Goal: Transaction & Acquisition: Purchase product/service

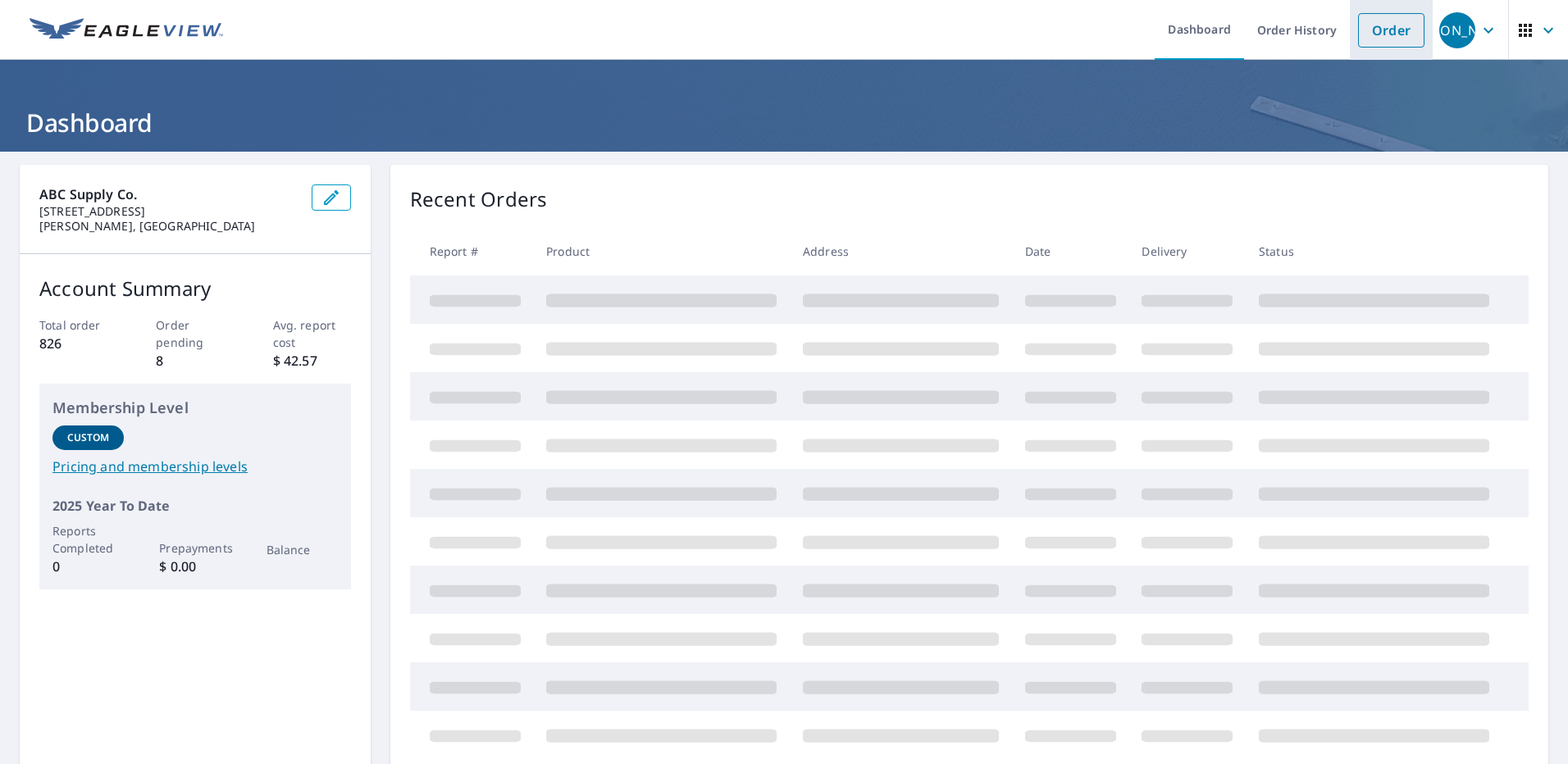
click at [1387, 27] on link "Order" at bounding box center [1392, 30] width 67 height 35
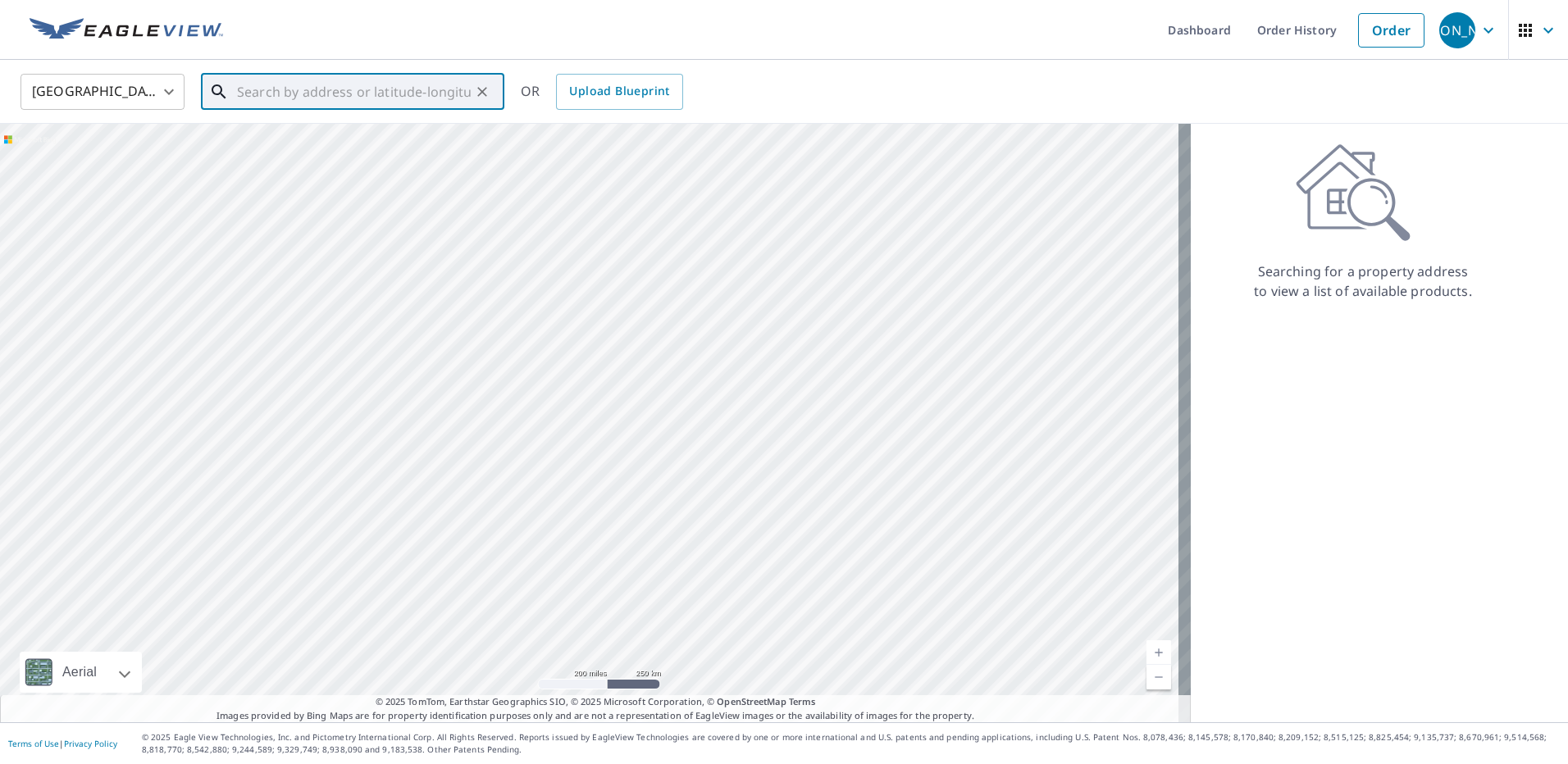
click at [353, 96] on input "text" at bounding box center [354, 92] width 234 height 46
click at [339, 129] on span "[STREET_ADDRESS]" at bounding box center [363, 139] width 257 height 19
type input "[STREET_ADDRESS]"
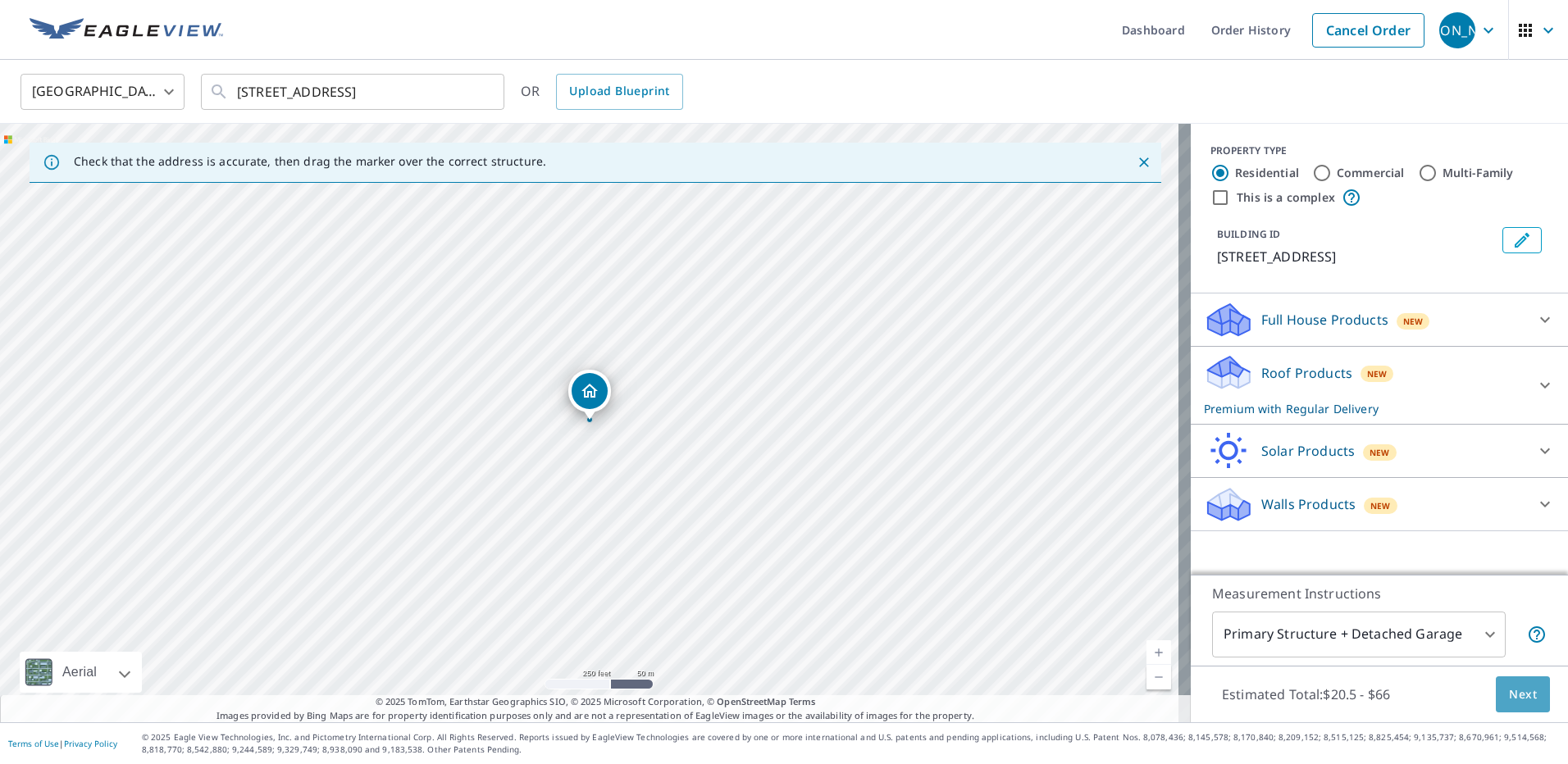
click at [1509, 686] on span "Next" at bounding box center [1523, 694] width 27 height 20
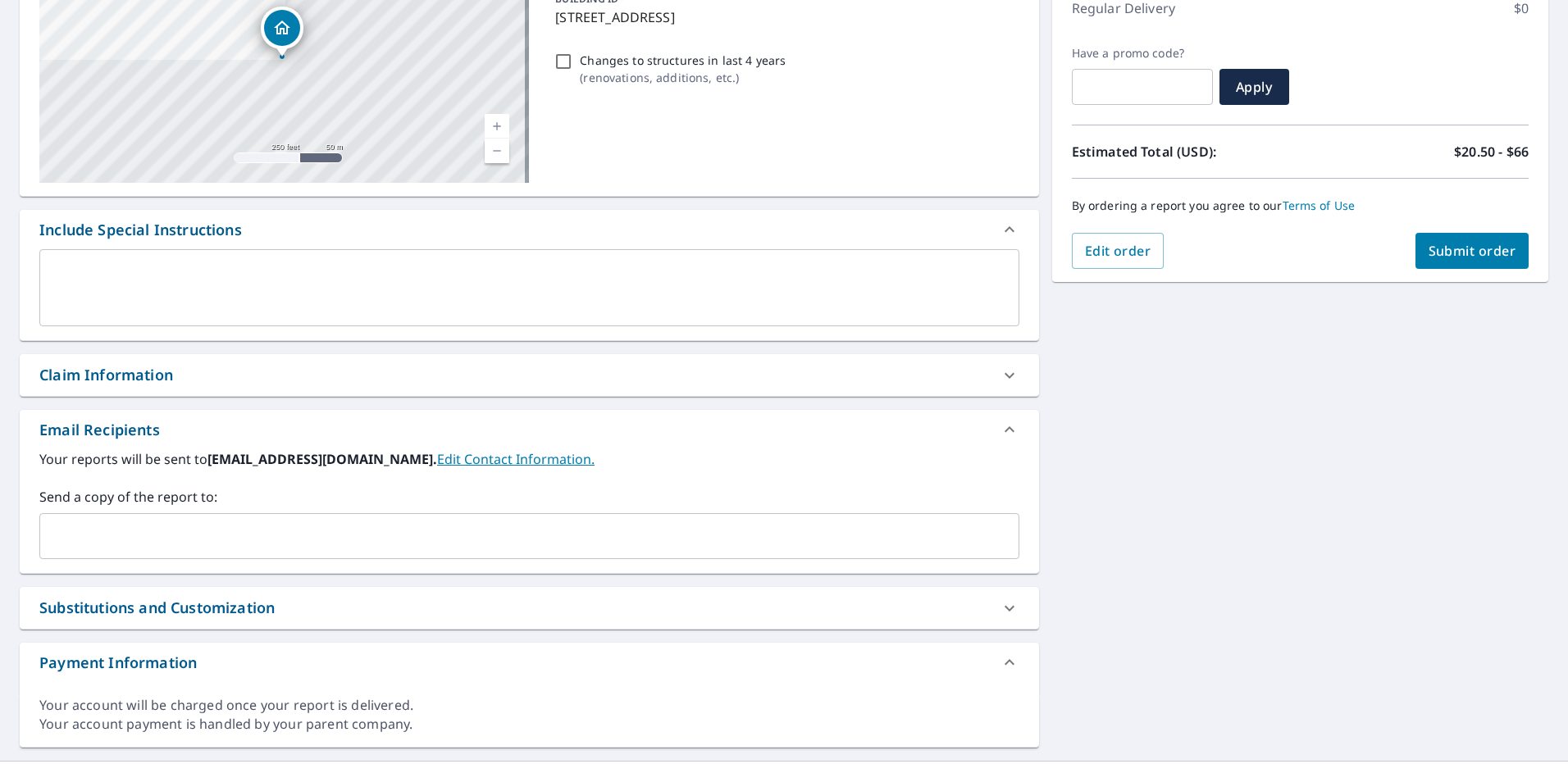
scroll to position [246, 0]
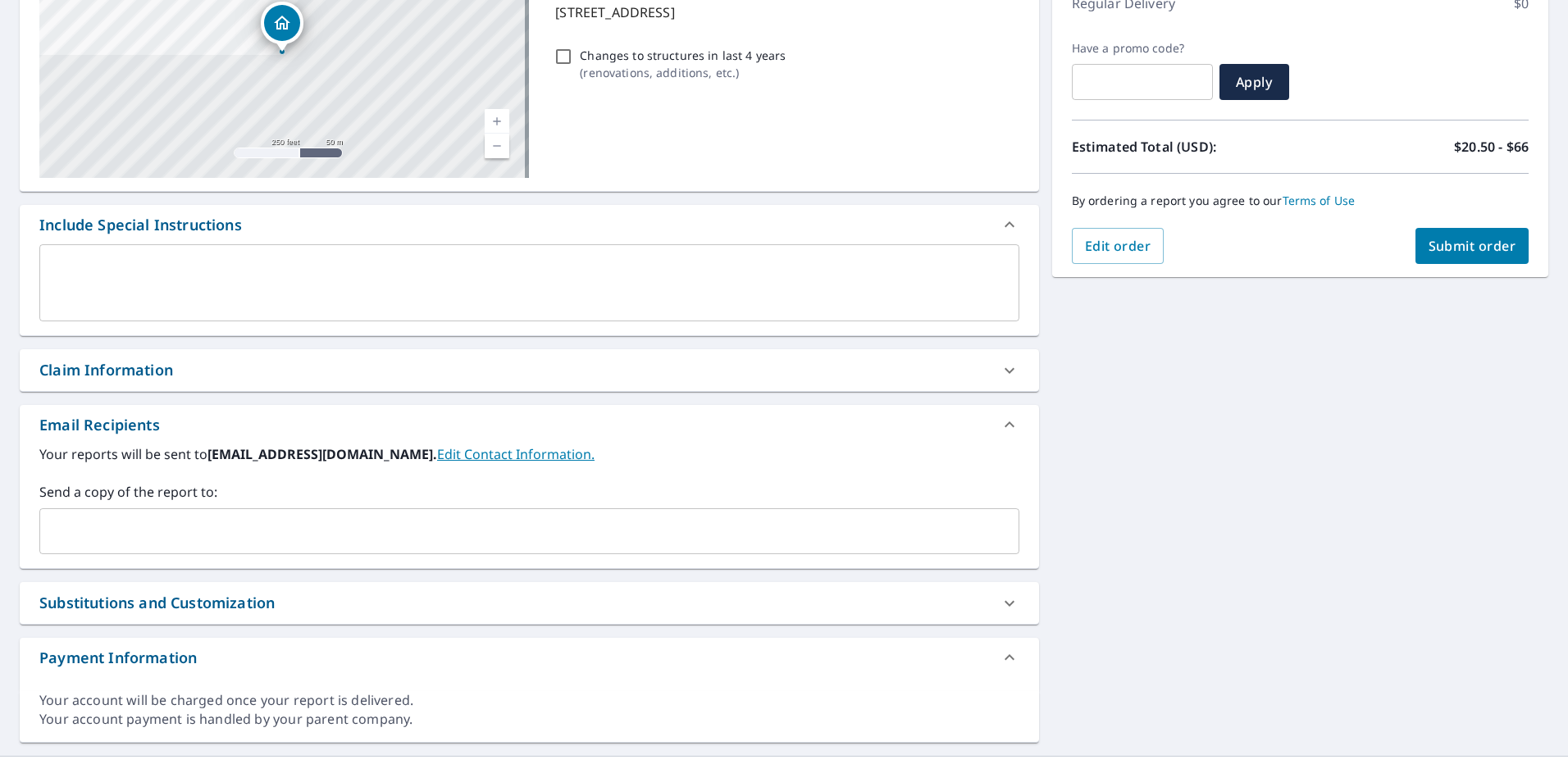
click at [325, 541] on input "text" at bounding box center [517, 531] width 941 height 31
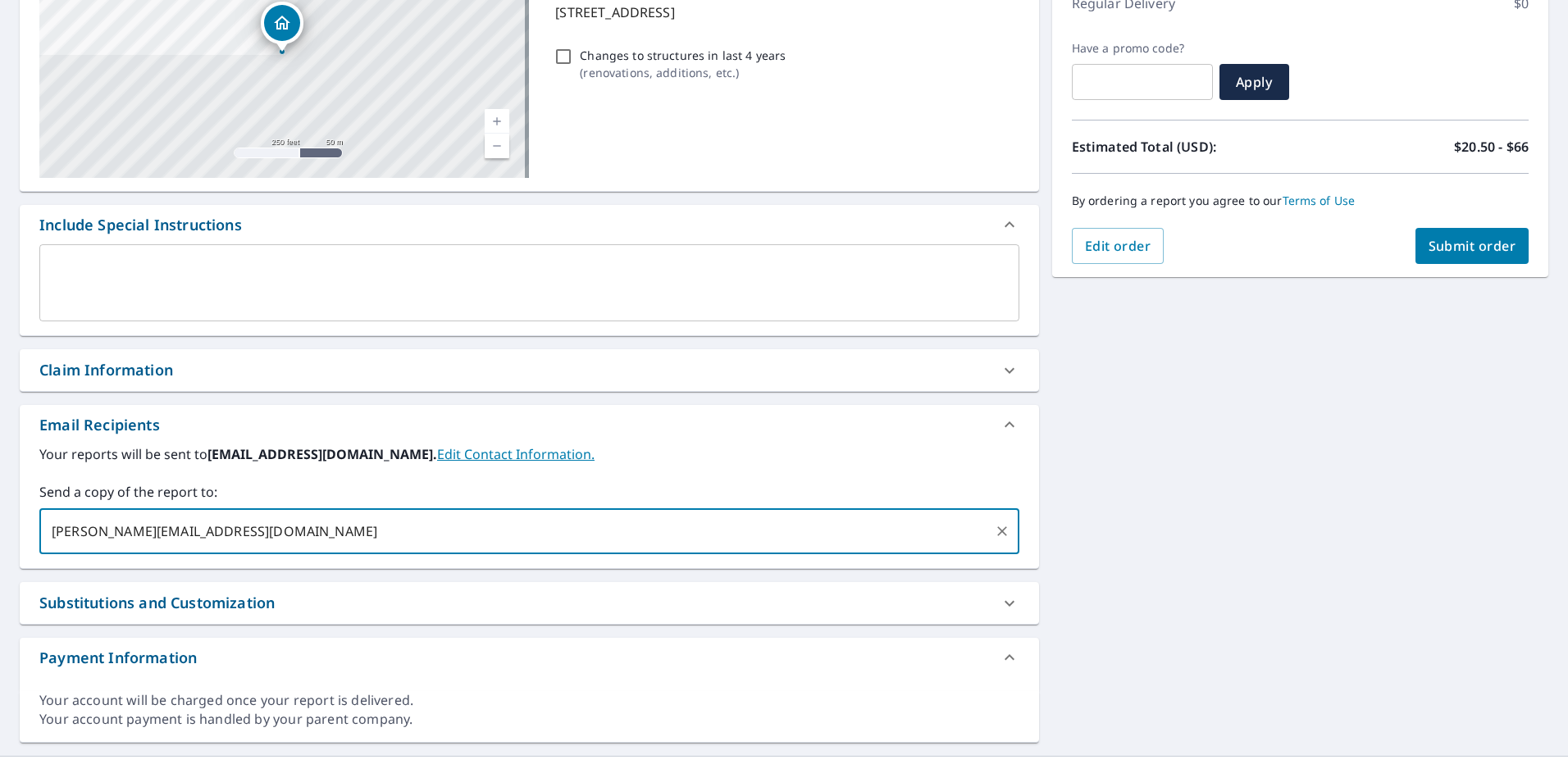
type input "[PERSON_NAME][EMAIL_ADDRESS][DOMAIN_NAME]"
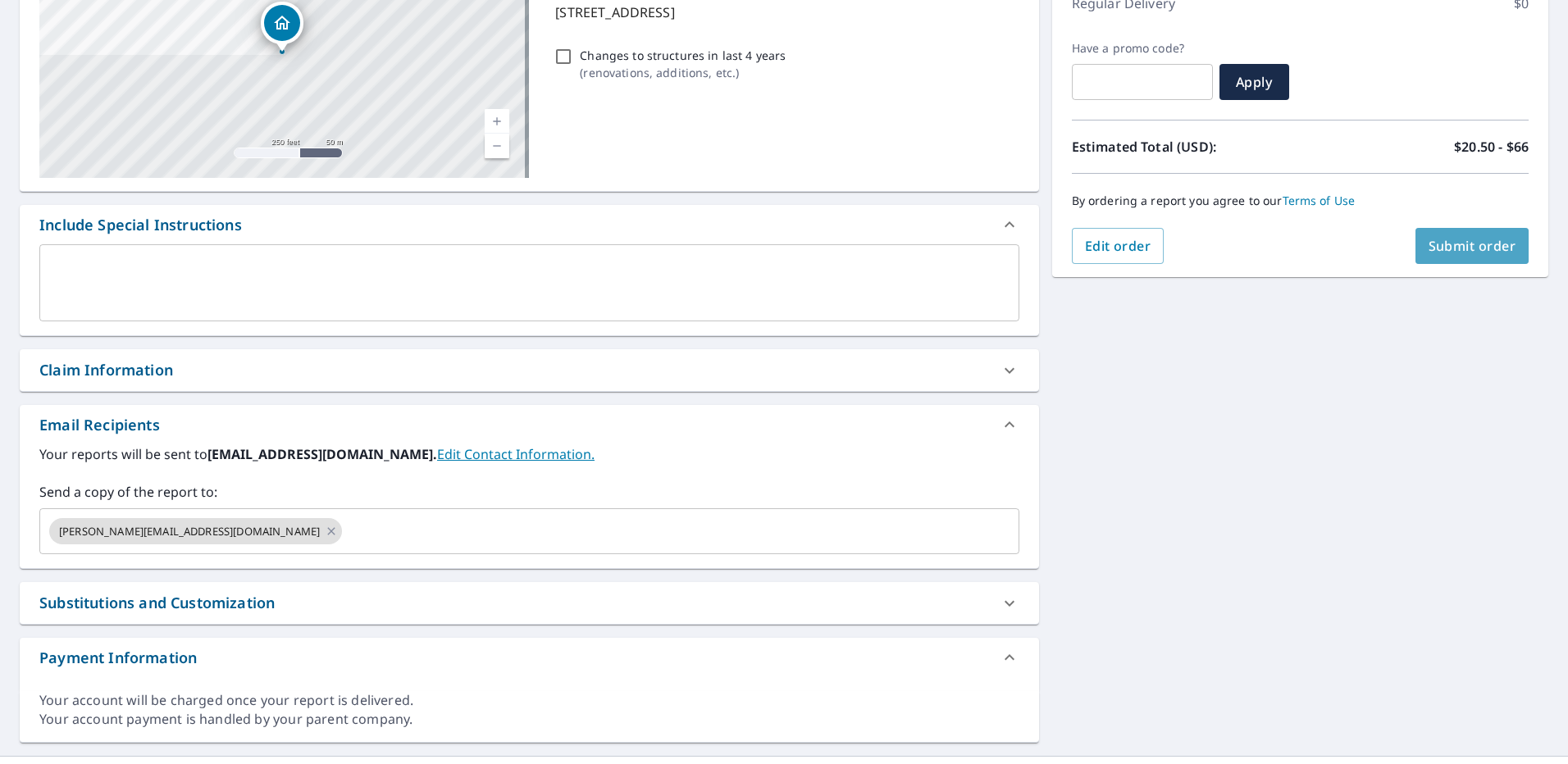
click at [1443, 252] on span "Submit order" at bounding box center [1472, 246] width 88 height 18
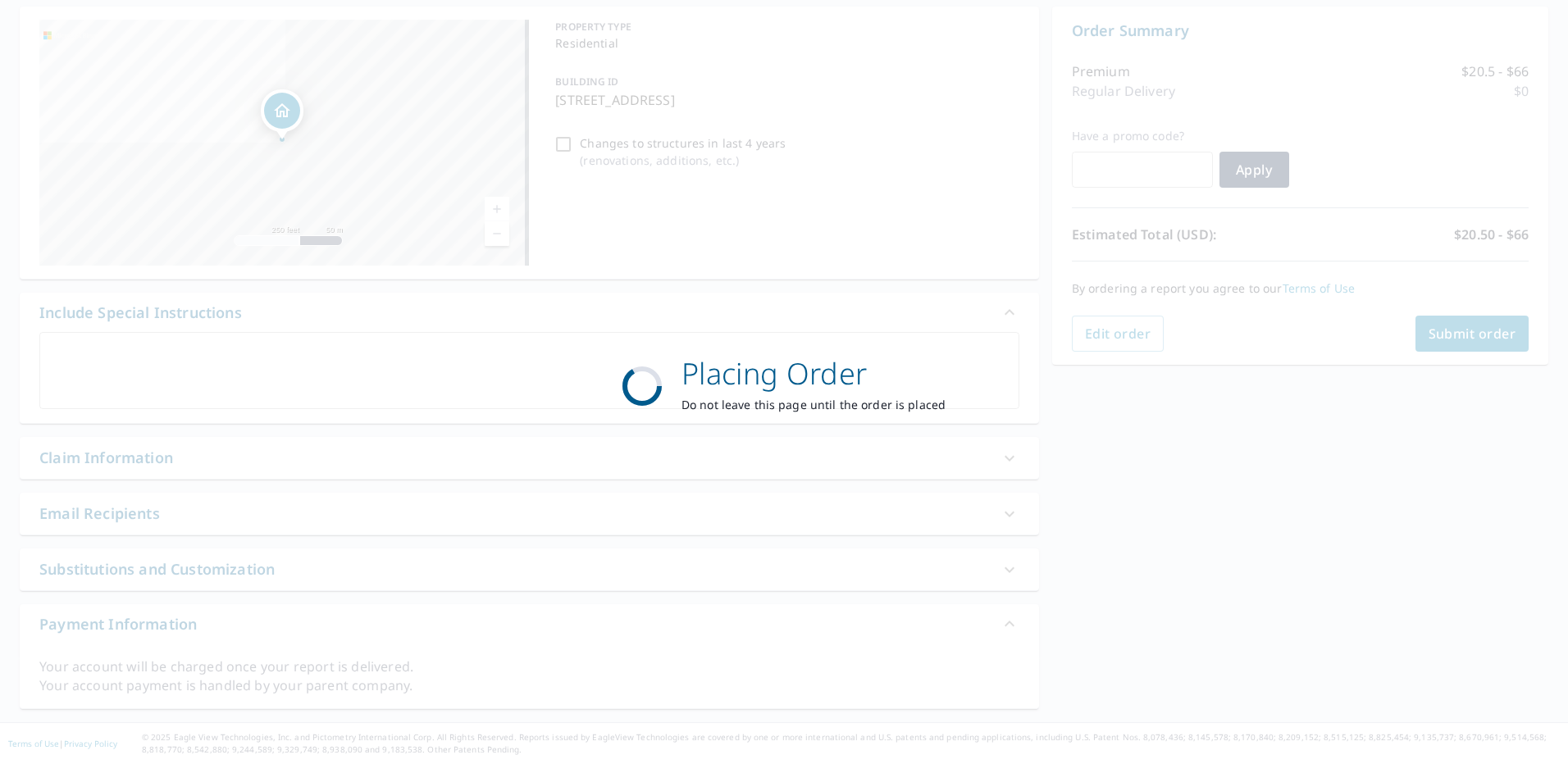
scroll to position [159, 0]
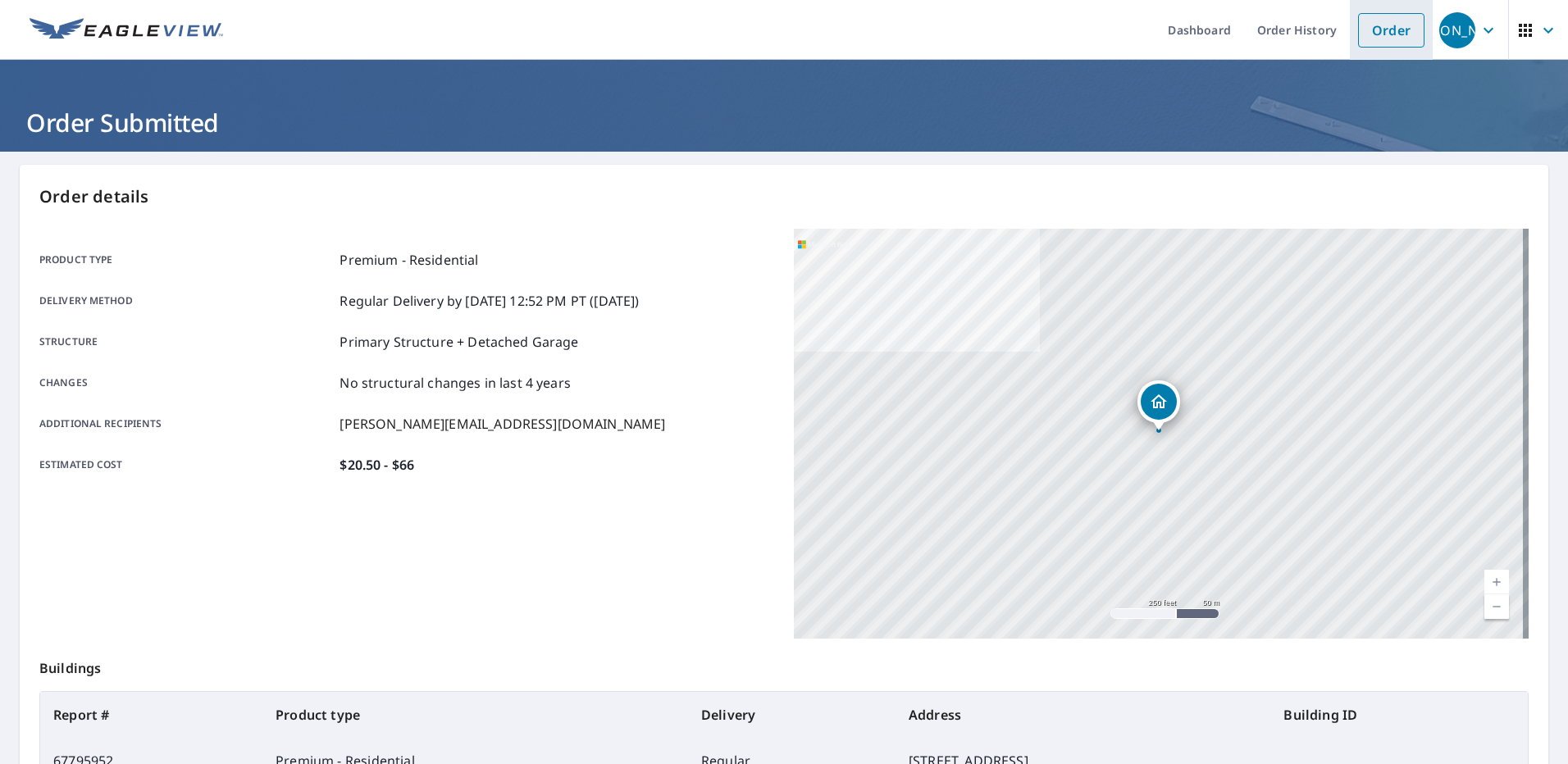
click at [1380, 34] on link "Order" at bounding box center [1392, 30] width 67 height 35
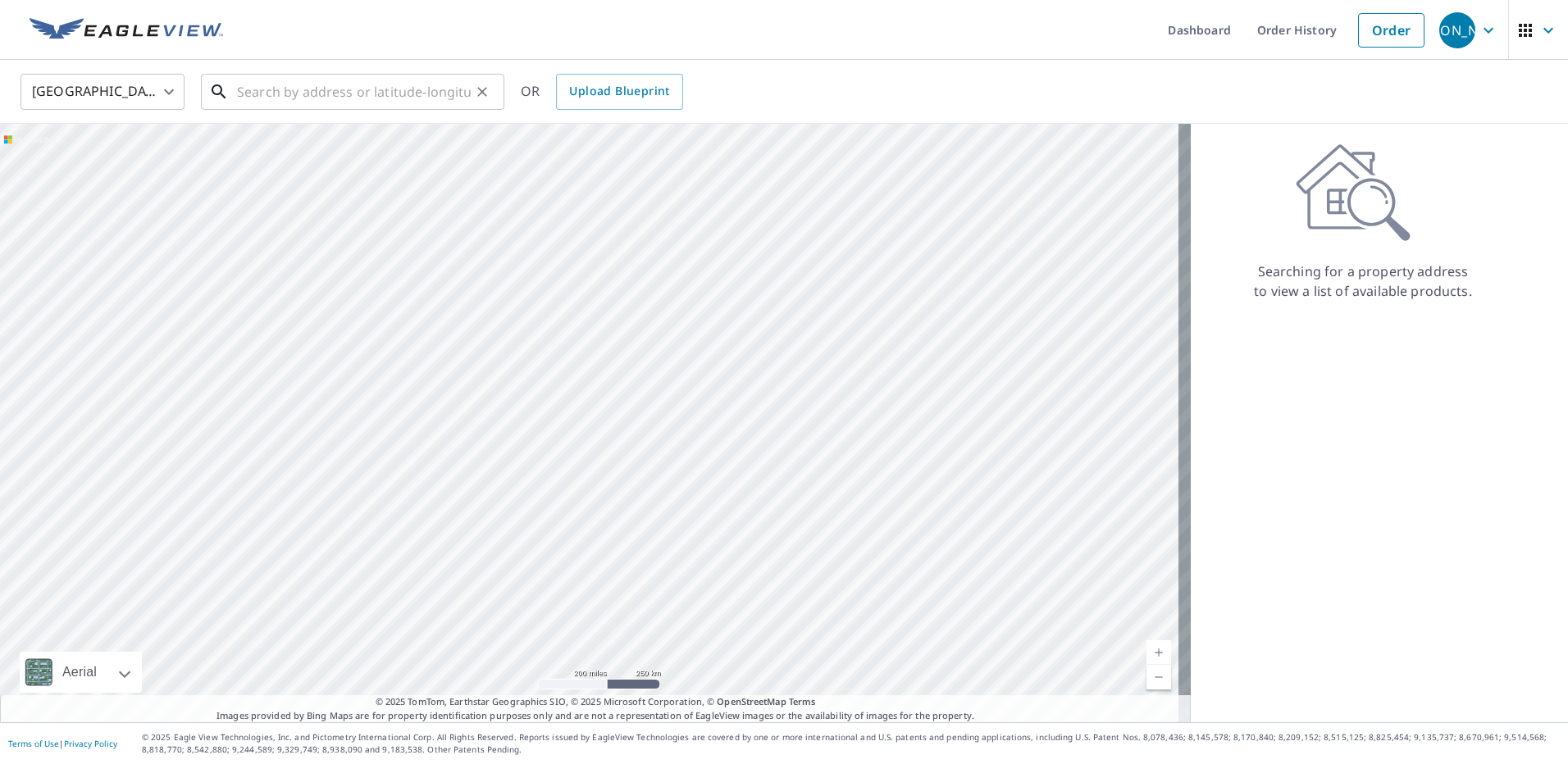
click at [356, 98] on input "text" at bounding box center [354, 92] width 234 height 46
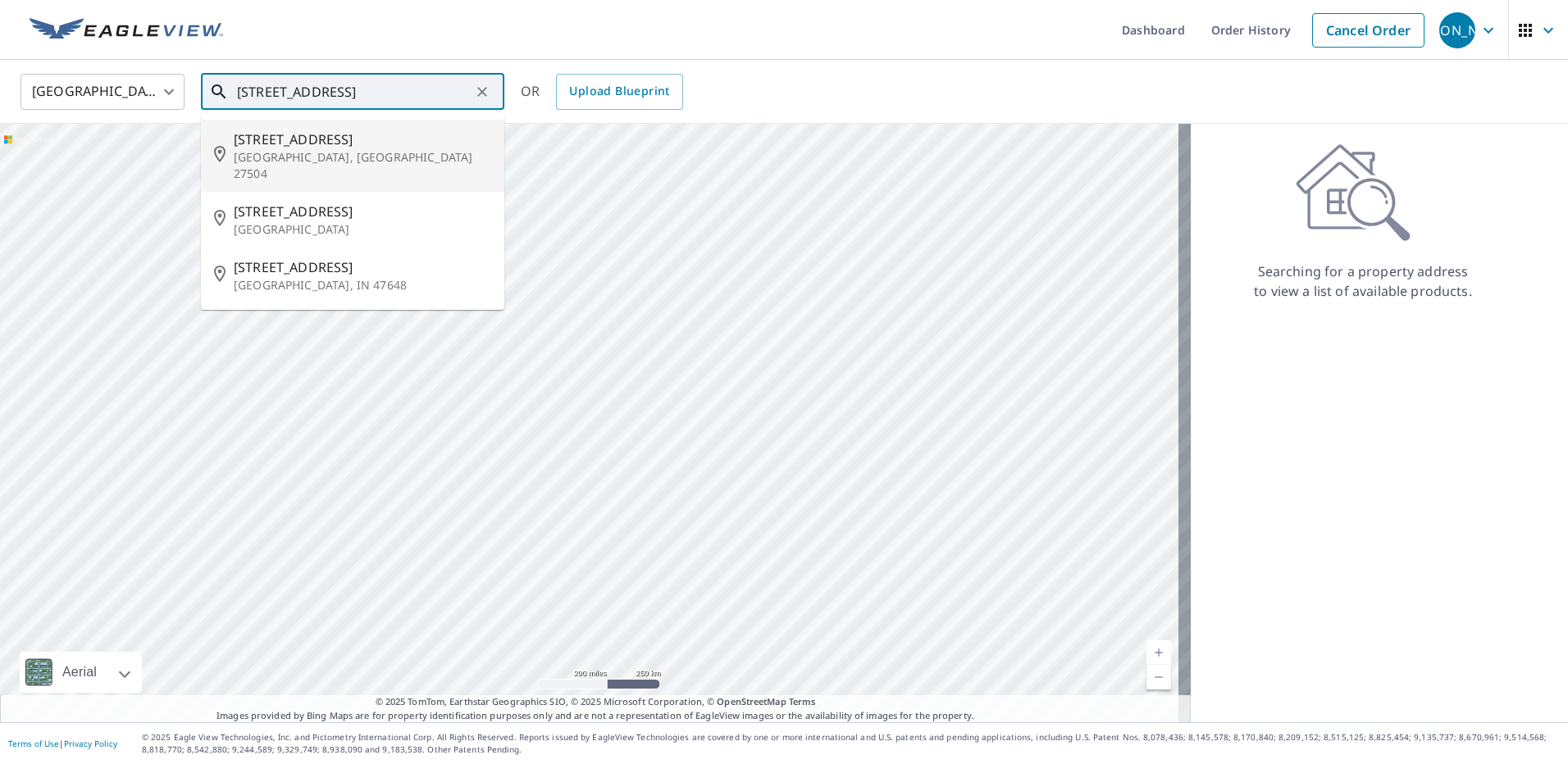
click at [303, 138] on span "[STREET_ADDRESS]" at bounding box center [363, 139] width 257 height 19
type input "[STREET_ADDRESS][PERSON_NAME]"
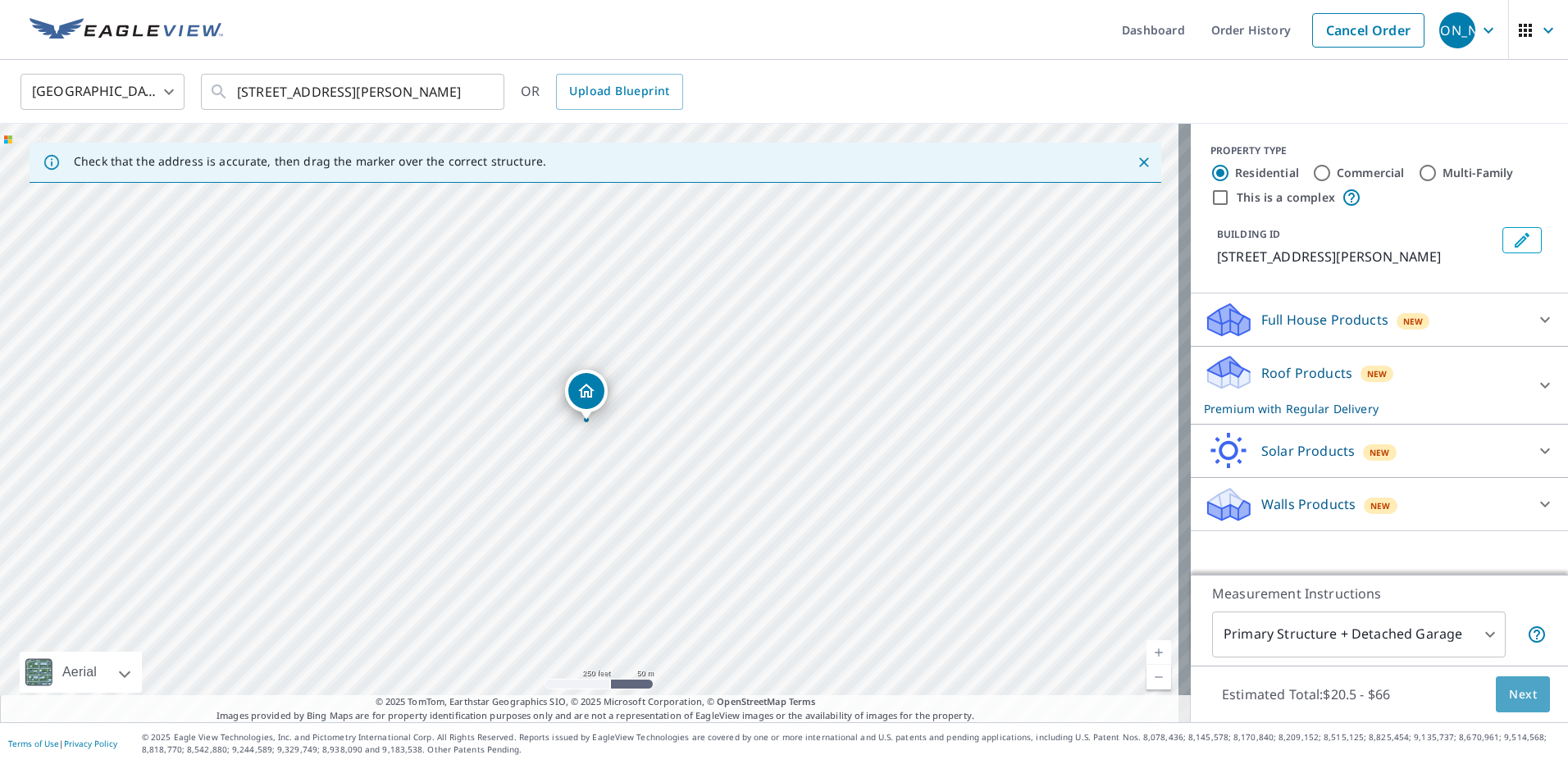
click at [1519, 694] on span "Next" at bounding box center [1523, 694] width 27 height 20
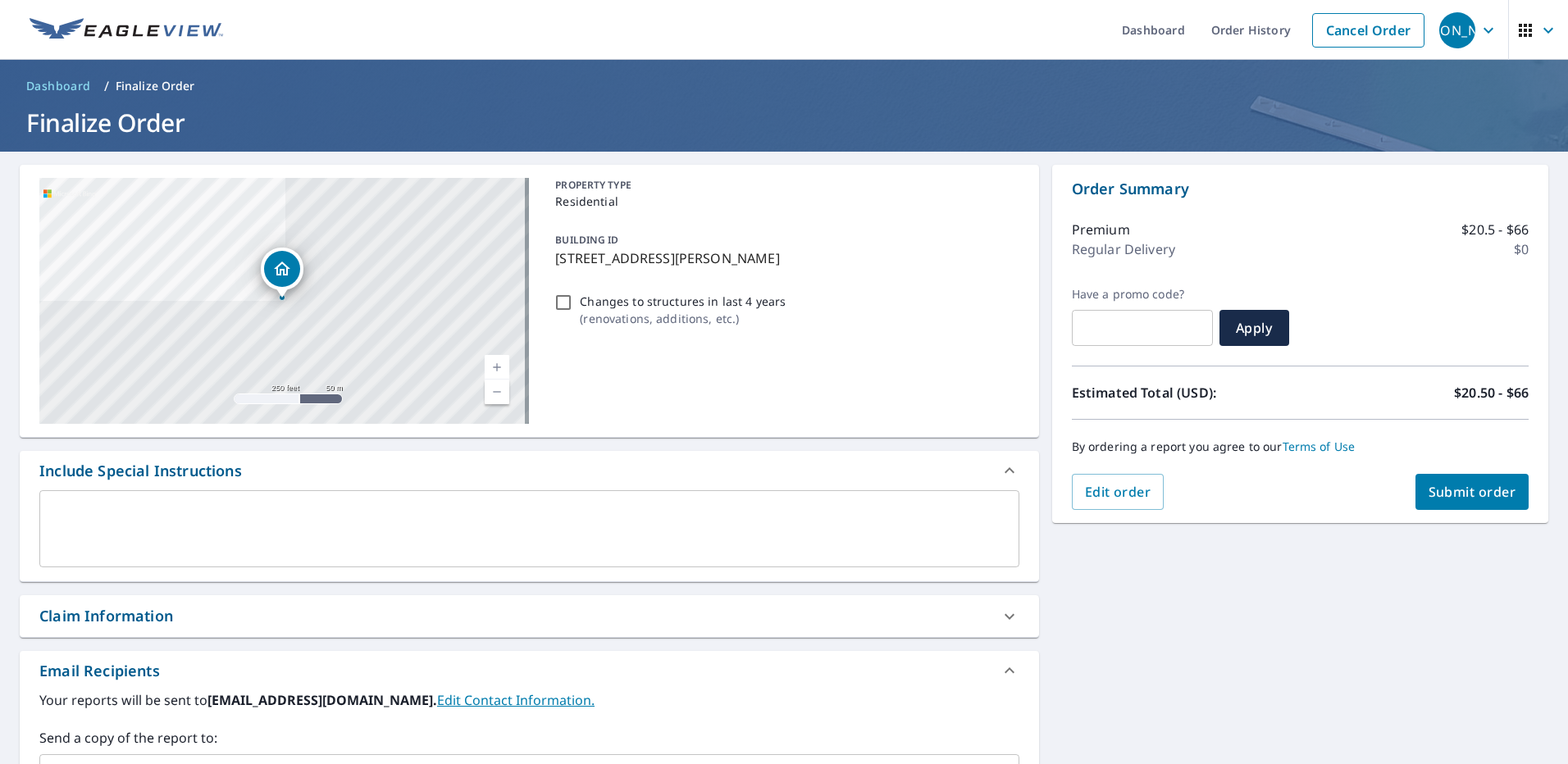
scroll to position [246, 0]
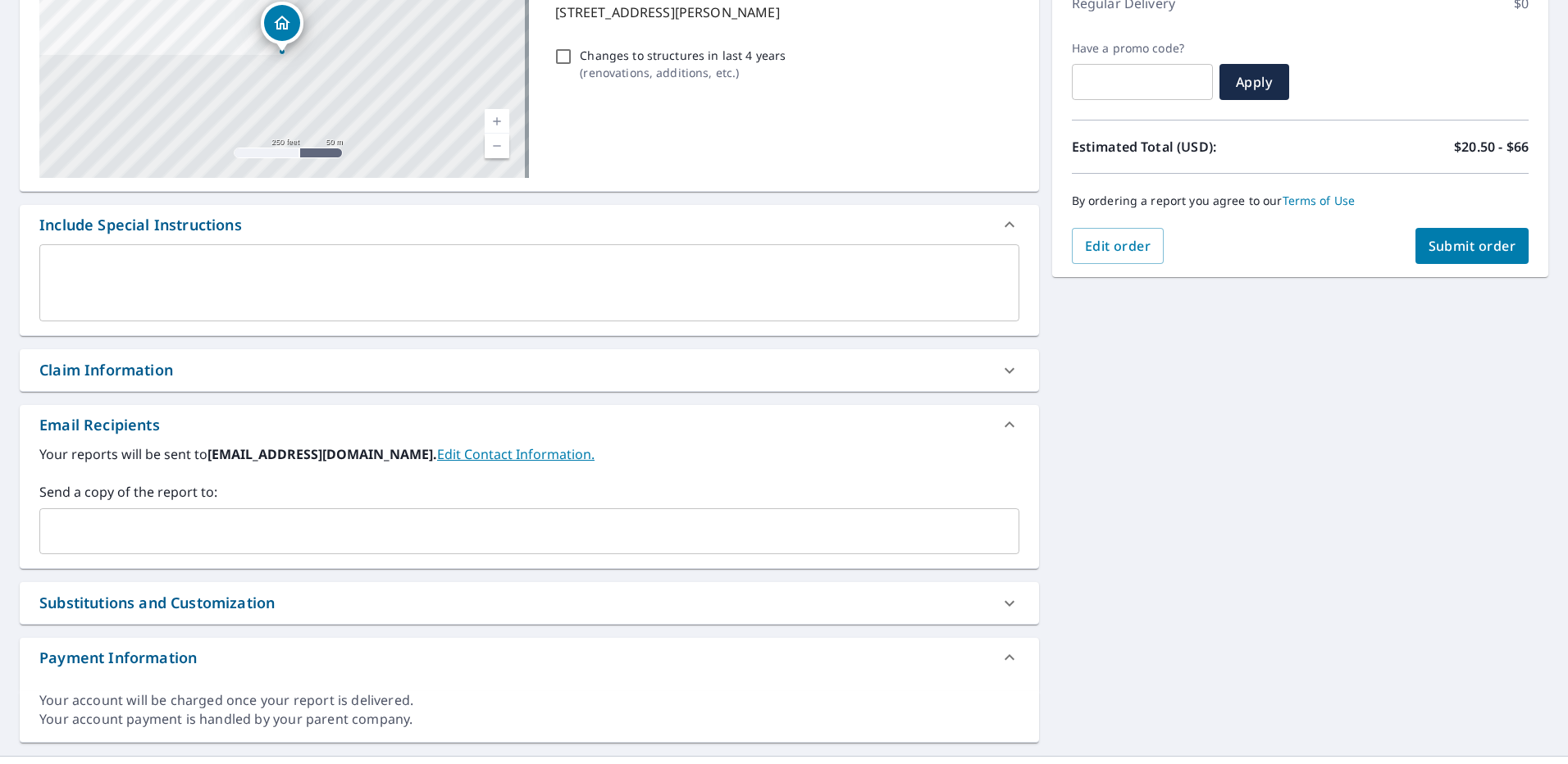
click at [320, 526] on input "text" at bounding box center [517, 531] width 941 height 31
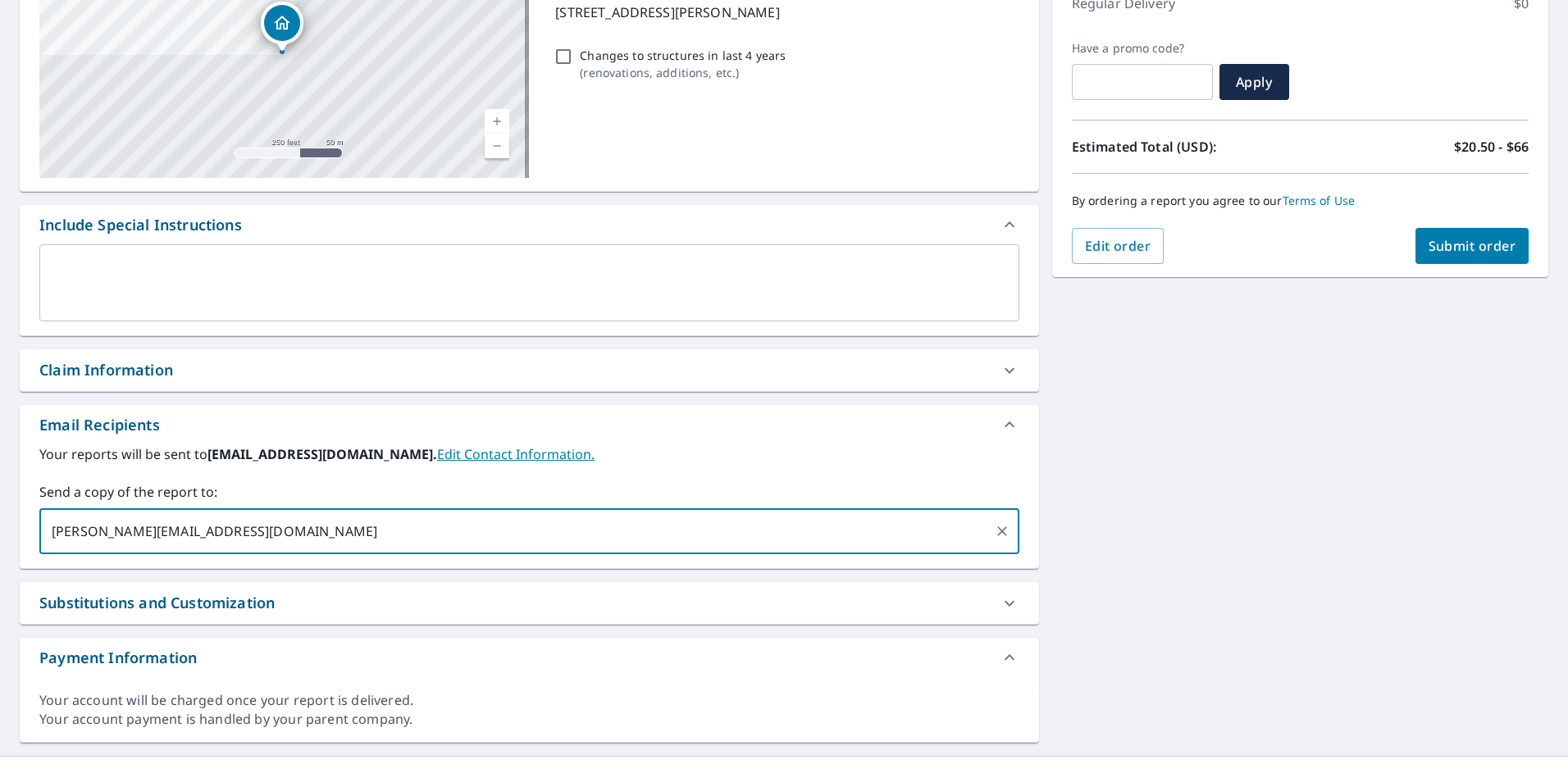
type input "[PERSON_NAME][EMAIL_ADDRESS][DOMAIN_NAME]"
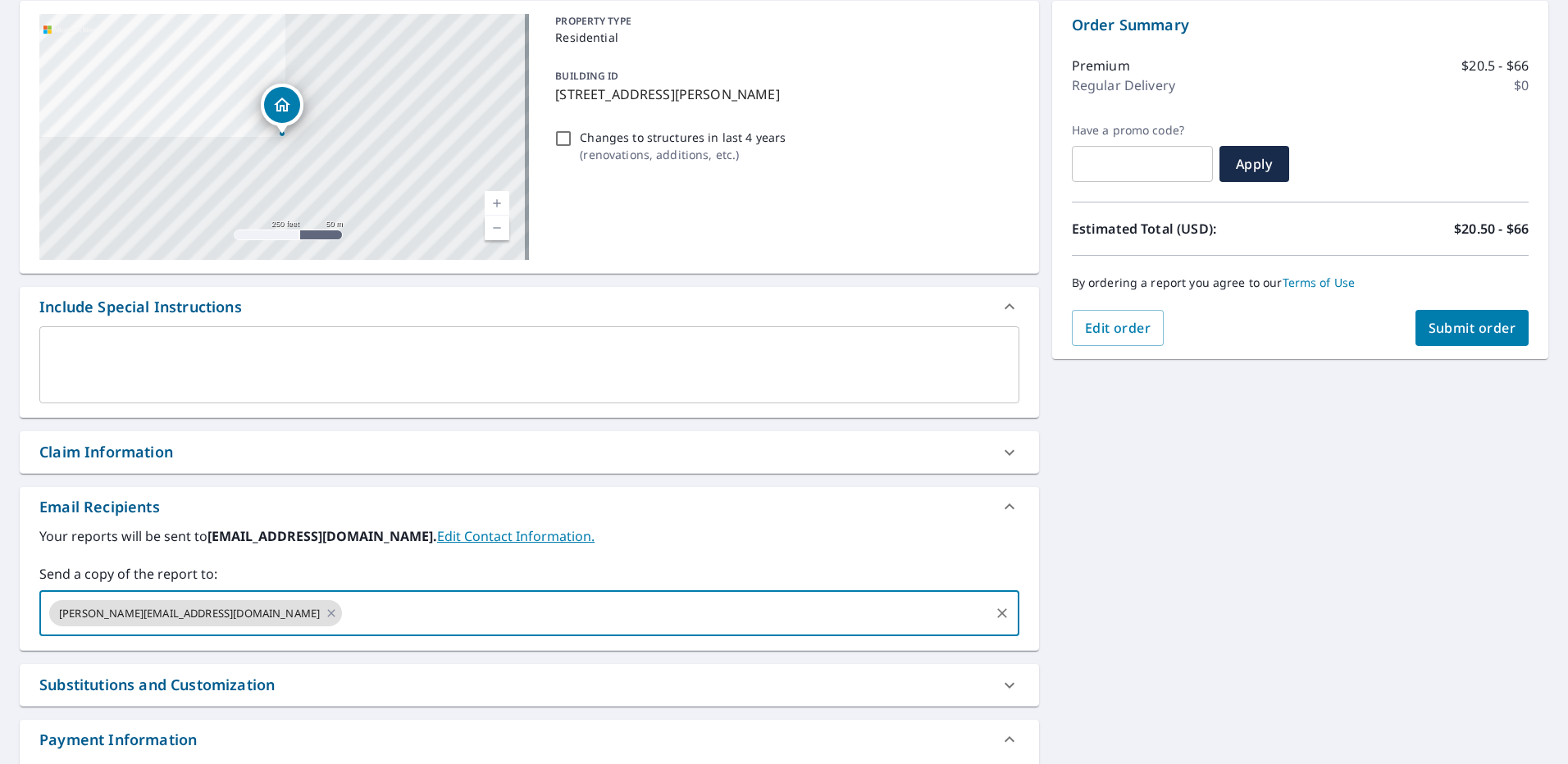
click at [1462, 343] on button "Submit order" at bounding box center [1472, 328] width 114 height 36
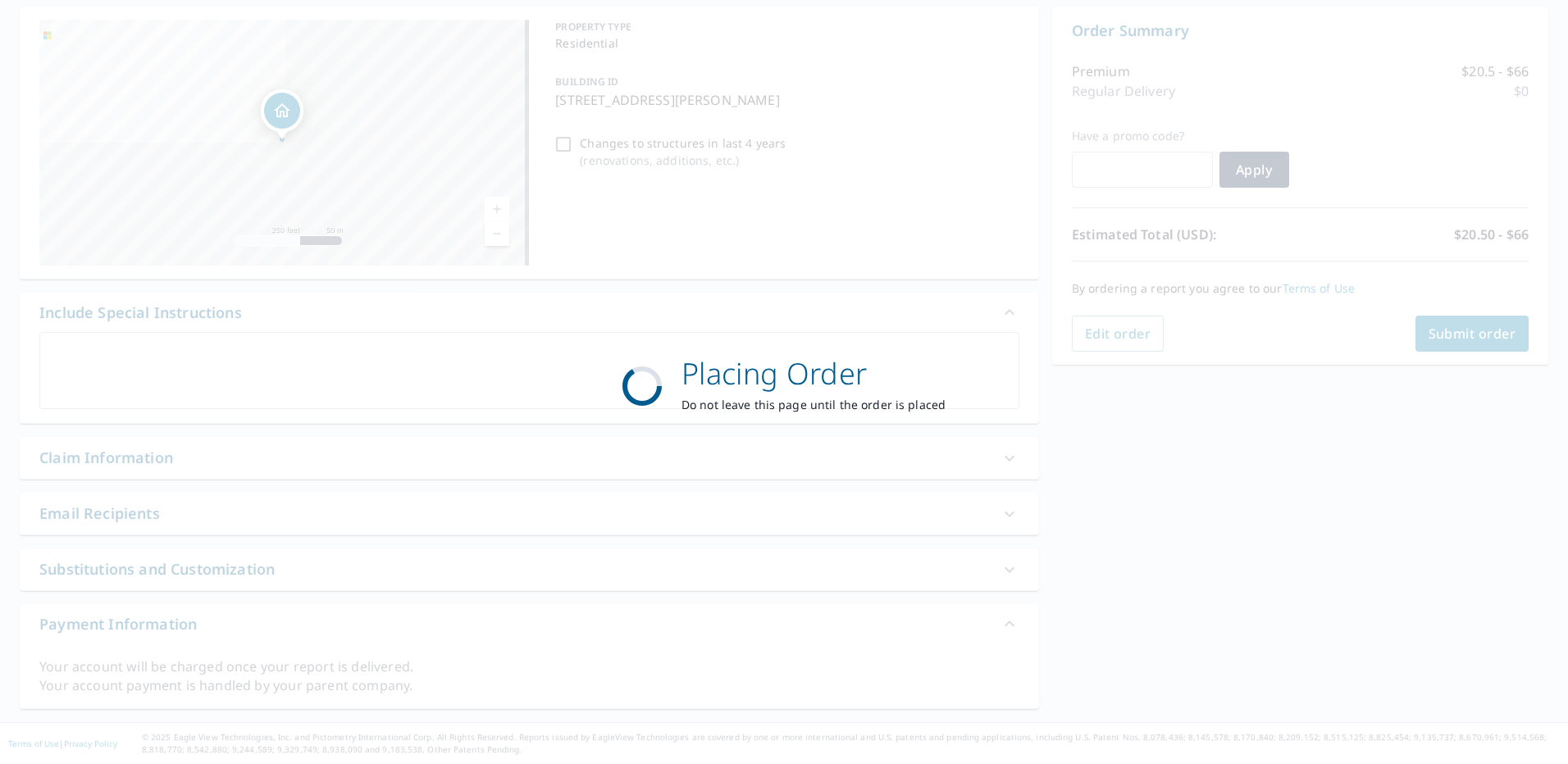
scroll to position [159, 0]
